Goal: Check status

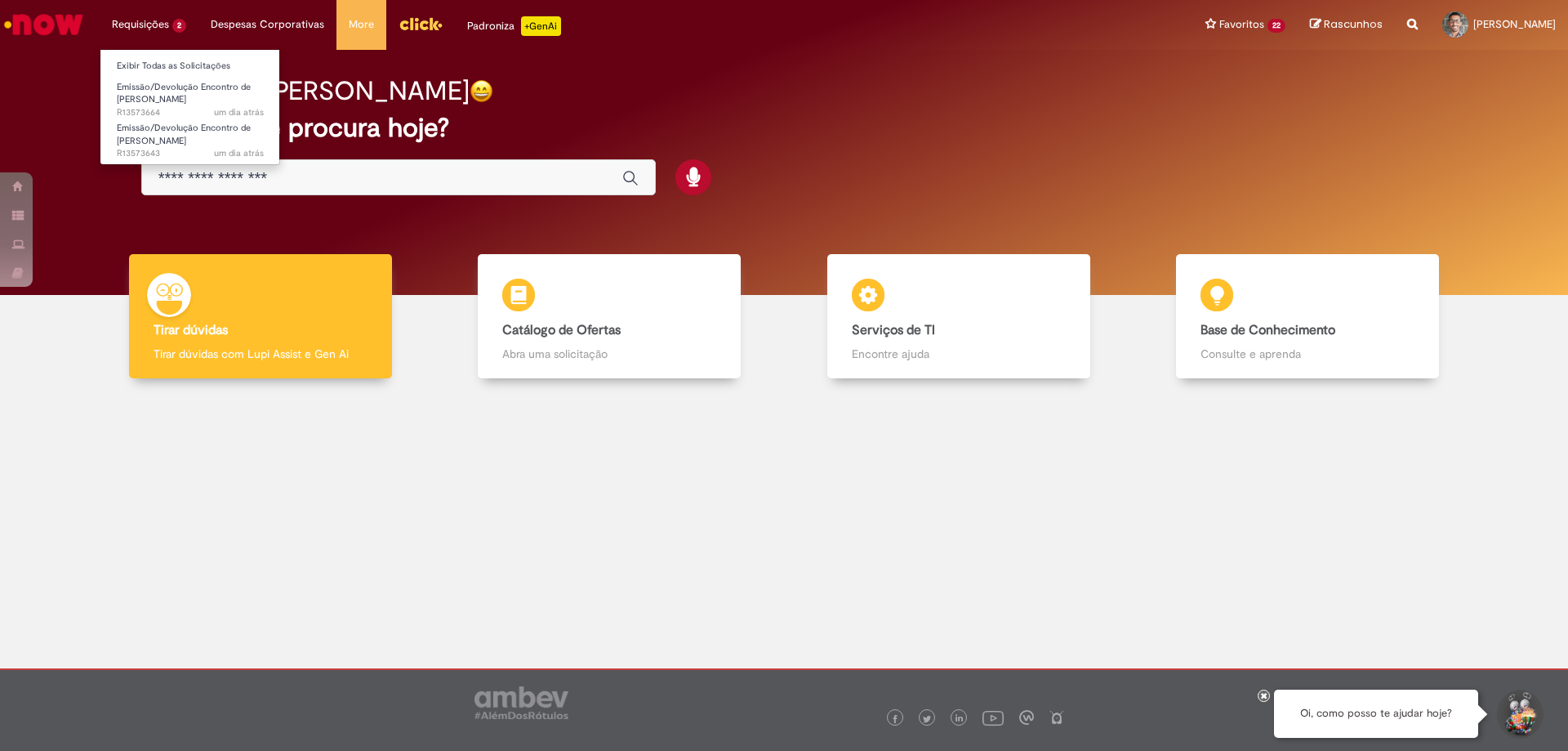
click at [147, 23] on body "Pular para o conteúdo da página Requisições 2 Exibir Todas as Solicitações Emis…" at bounding box center [784, 375] width 1568 height 751
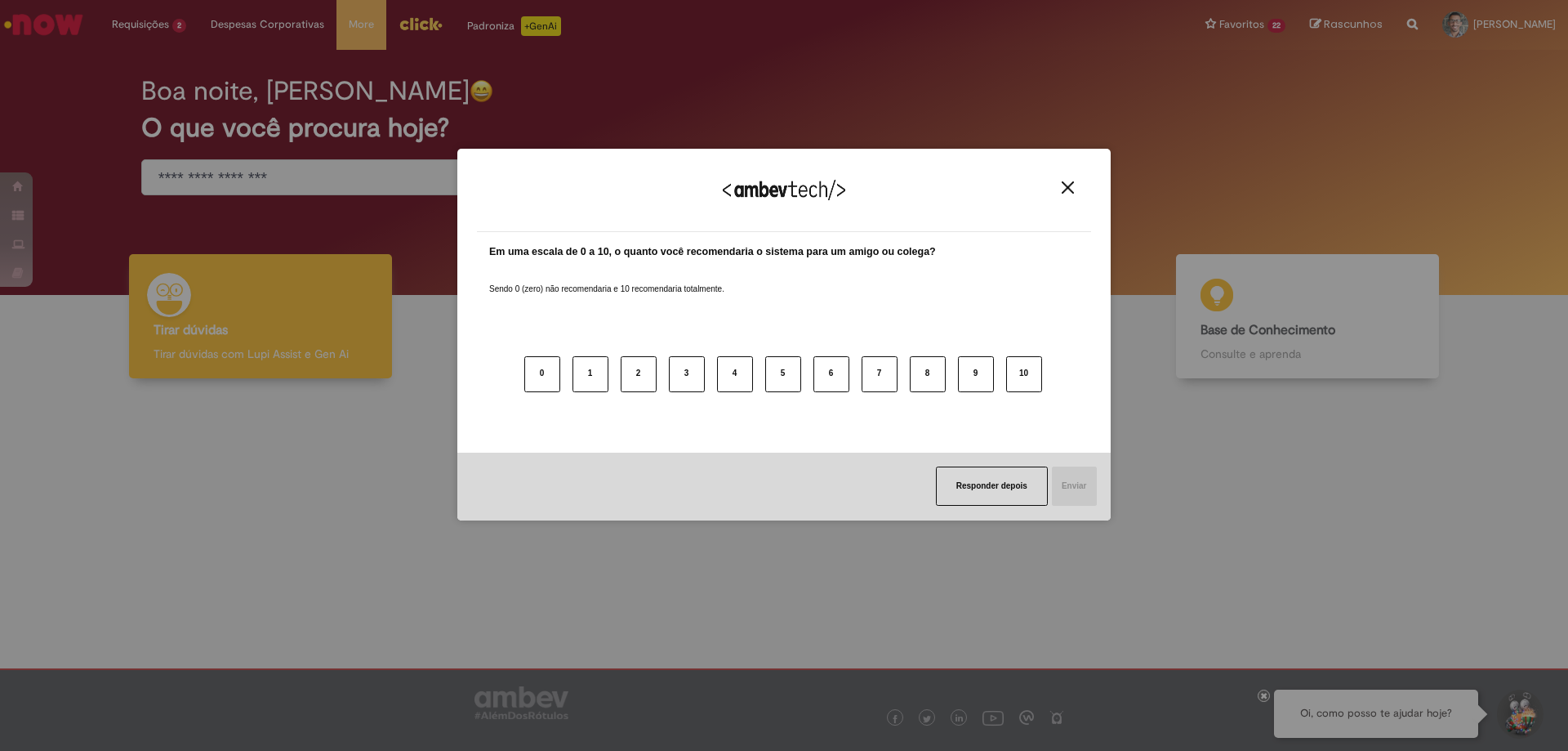
click at [1052, 192] on div "Agradecemos seu feedback!" at bounding box center [784, 200] width 614 height 64
click at [1064, 191] on img "Close" at bounding box center [1068, 188] width 13 height 13
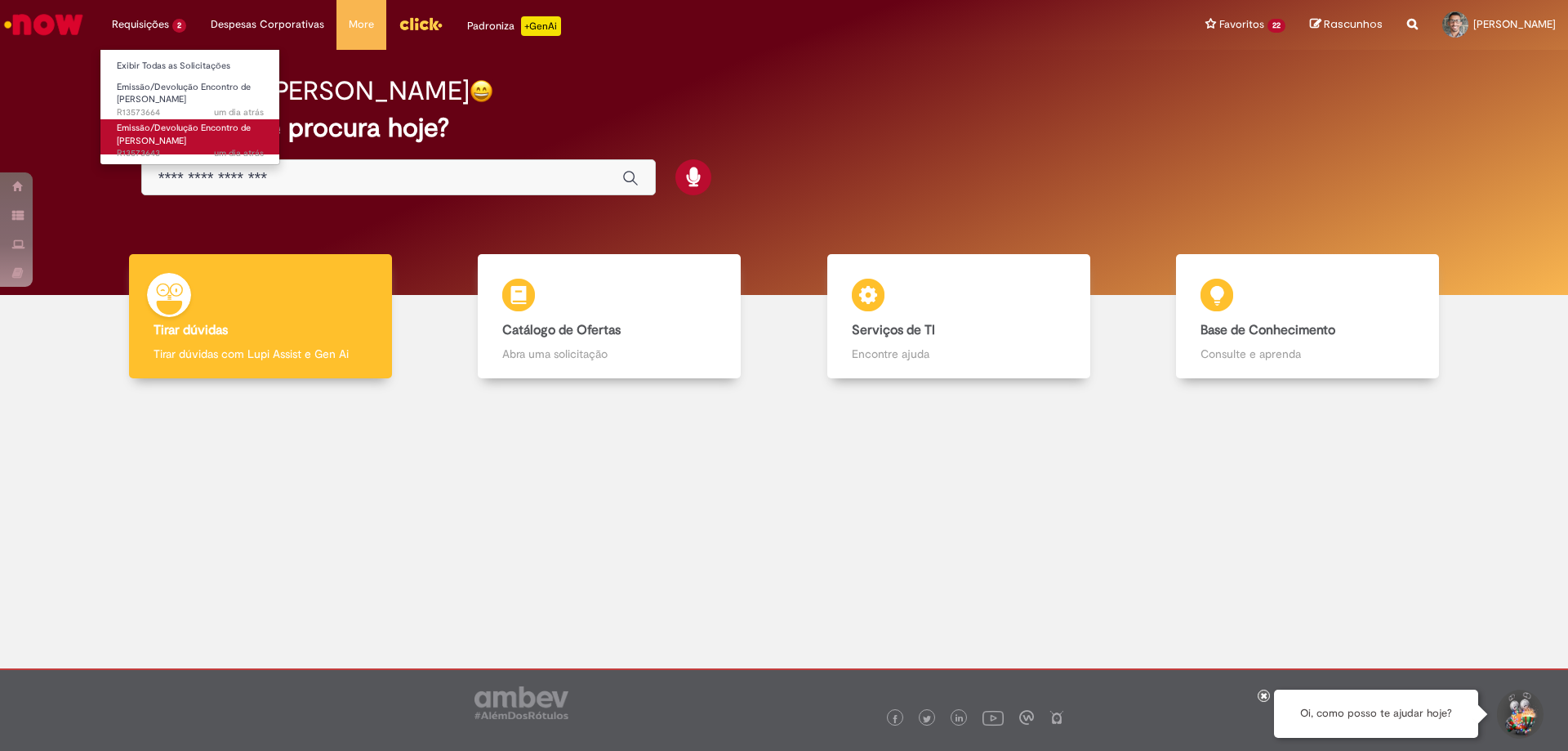
click at [147, 137] on span "Emissão/Devolução Encontro de [PERSON_NAME]" at bounding box center [183, 134] width 134 height 25
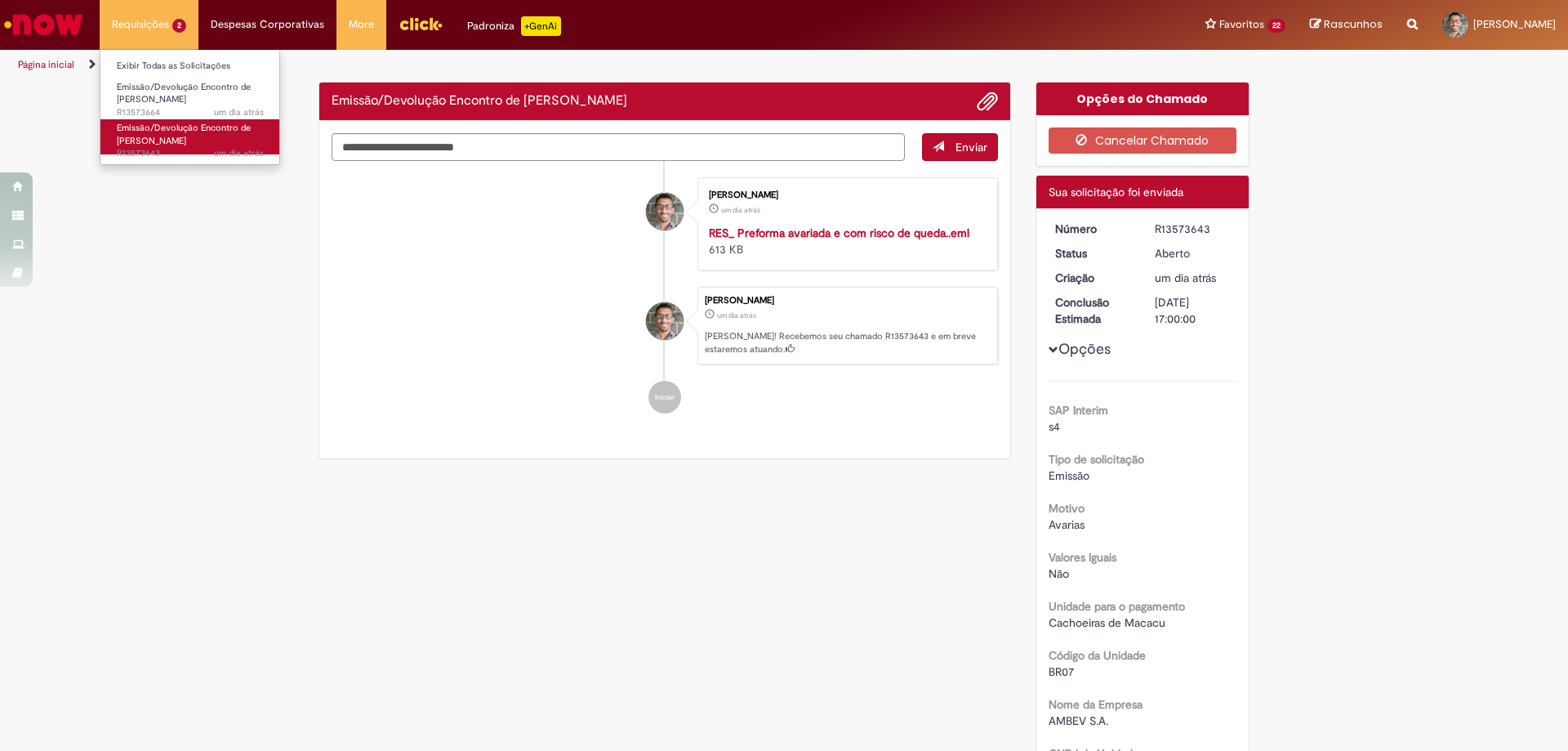
click at [147, 137] on span "Emissão/Devolução Encontro de [PERSON_NAME]" at bounding box center [183, 134] width 134 height 25
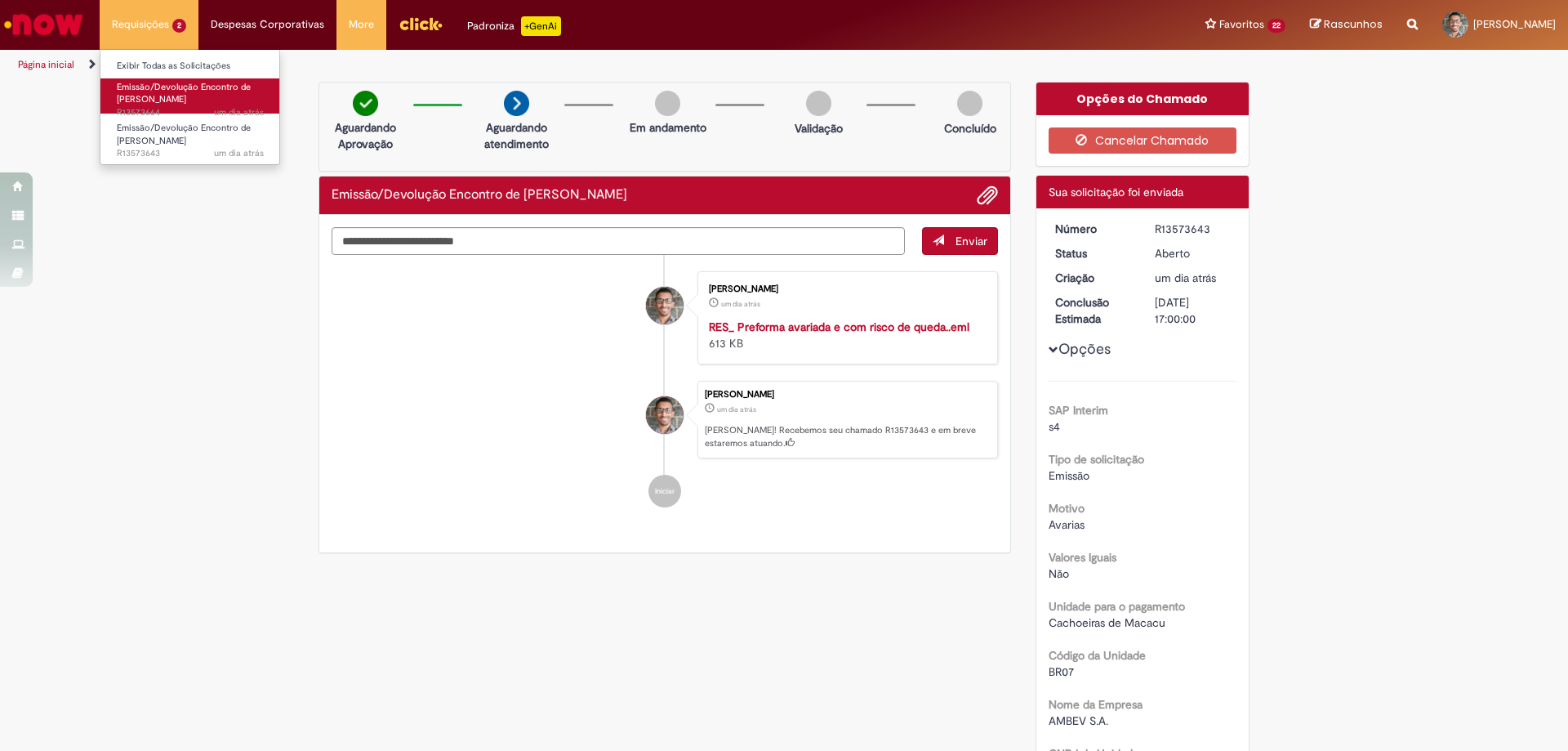
click at [155, 111] on span "um dia atrás um dia atrás R13573664" at bounding box center [190, 113] width 147 height 13
